Goal: Task Accomplishment & Management: Complete application form

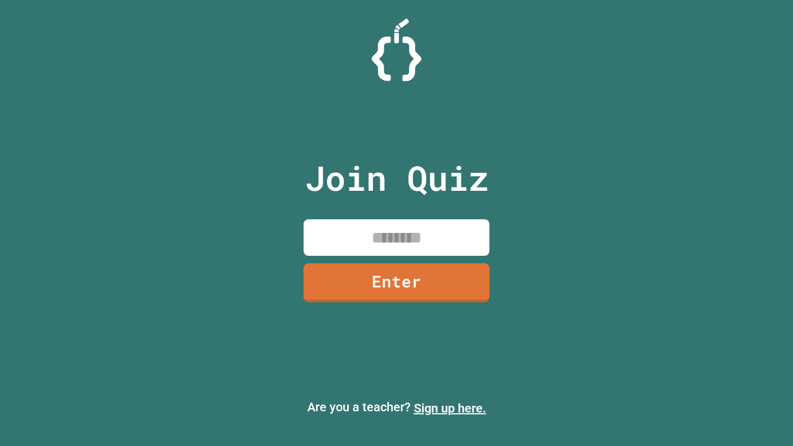
click at [450, 408] on link "Sign up here." at bounding box center [450, 408] width 72 height 15
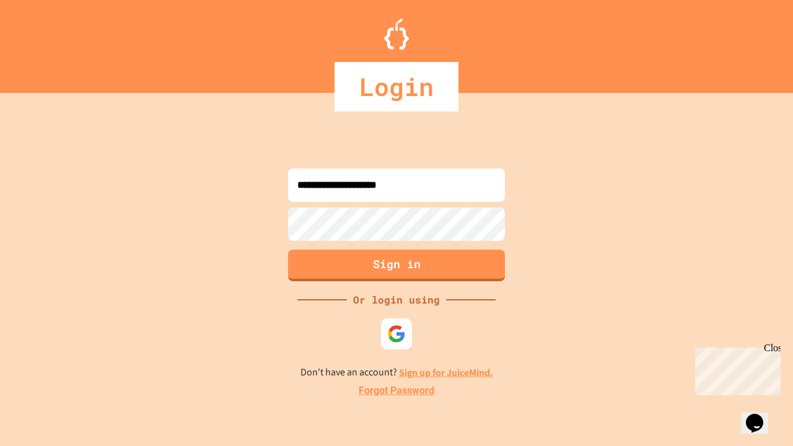
type input "**********"
